Goal: Transaction & Acquisition: Subscribe to service/newsletter

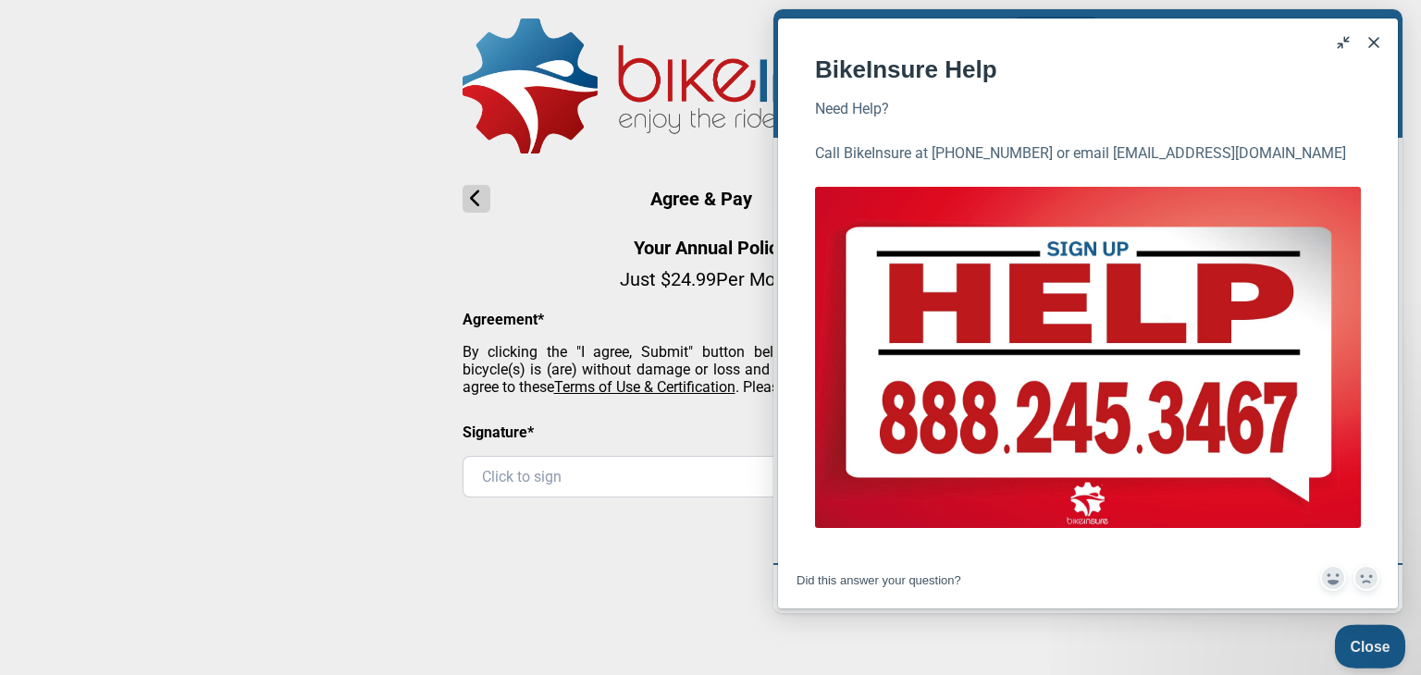
click at [1378, 642] on span "Close" at bounding box center [1365, 643] width 63 height 13
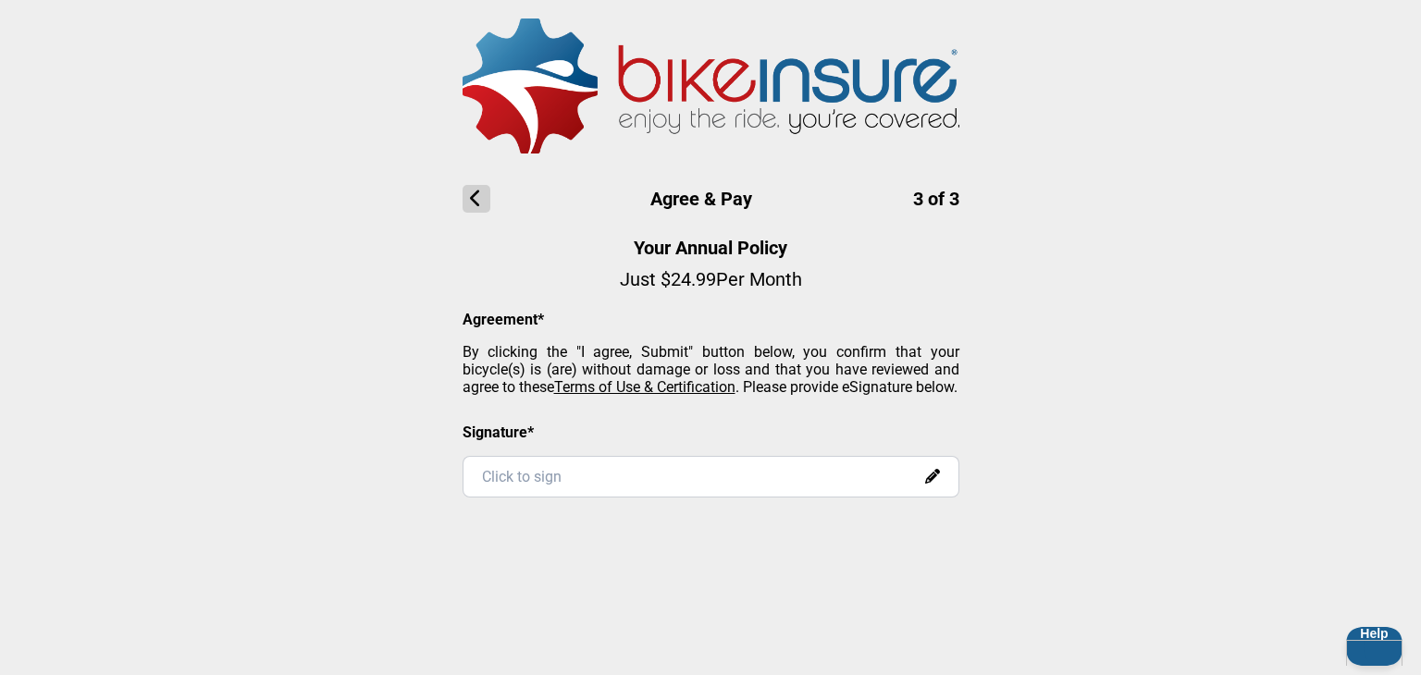
click at [477, 206] on icon at bounding box center [477, 199] width 28 height 28
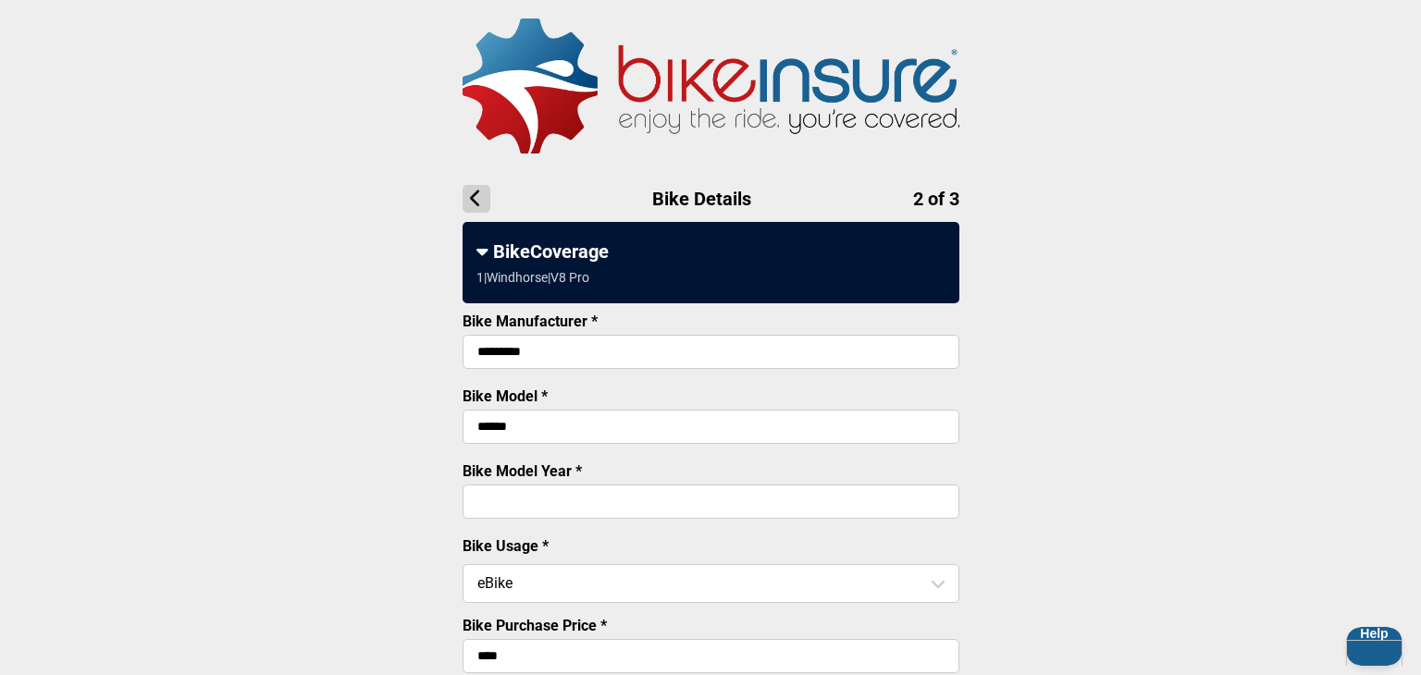
click at [477, 206] on icon at bounding box center [477, 199] width 28 height 28
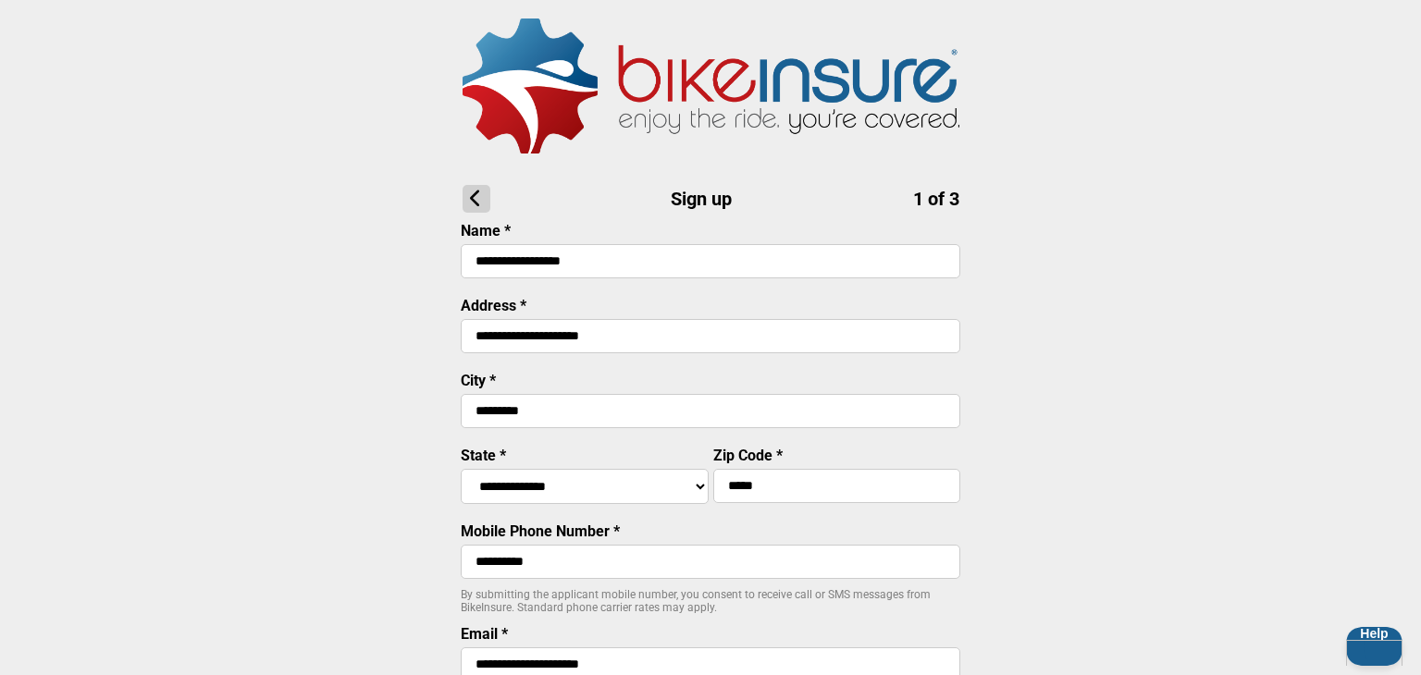
click at [477, 206] on icon at bounding box center [477, 199] width 28 height 28
